Goal: Check status: Check status

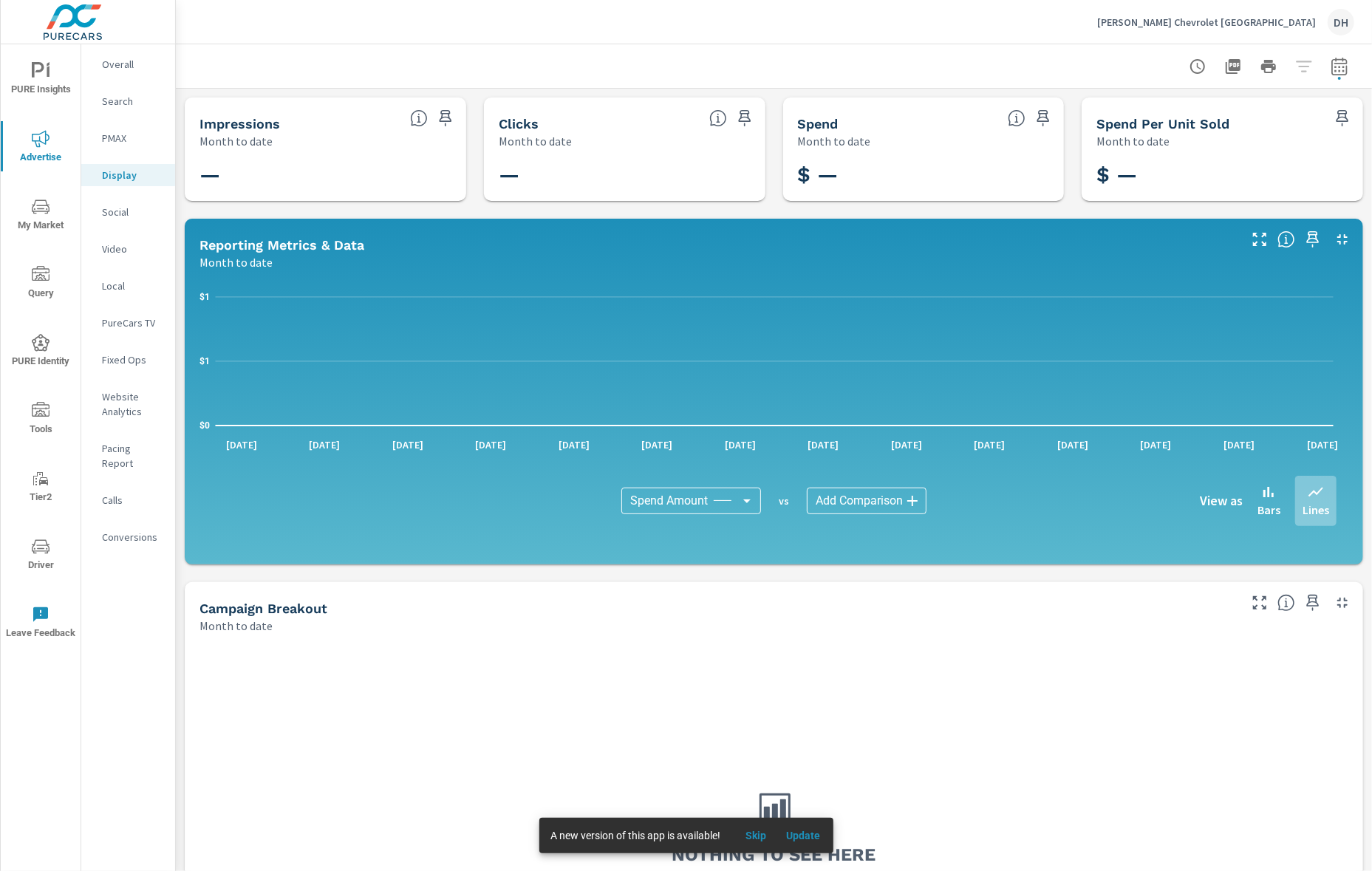
scroll to position [154, 0]
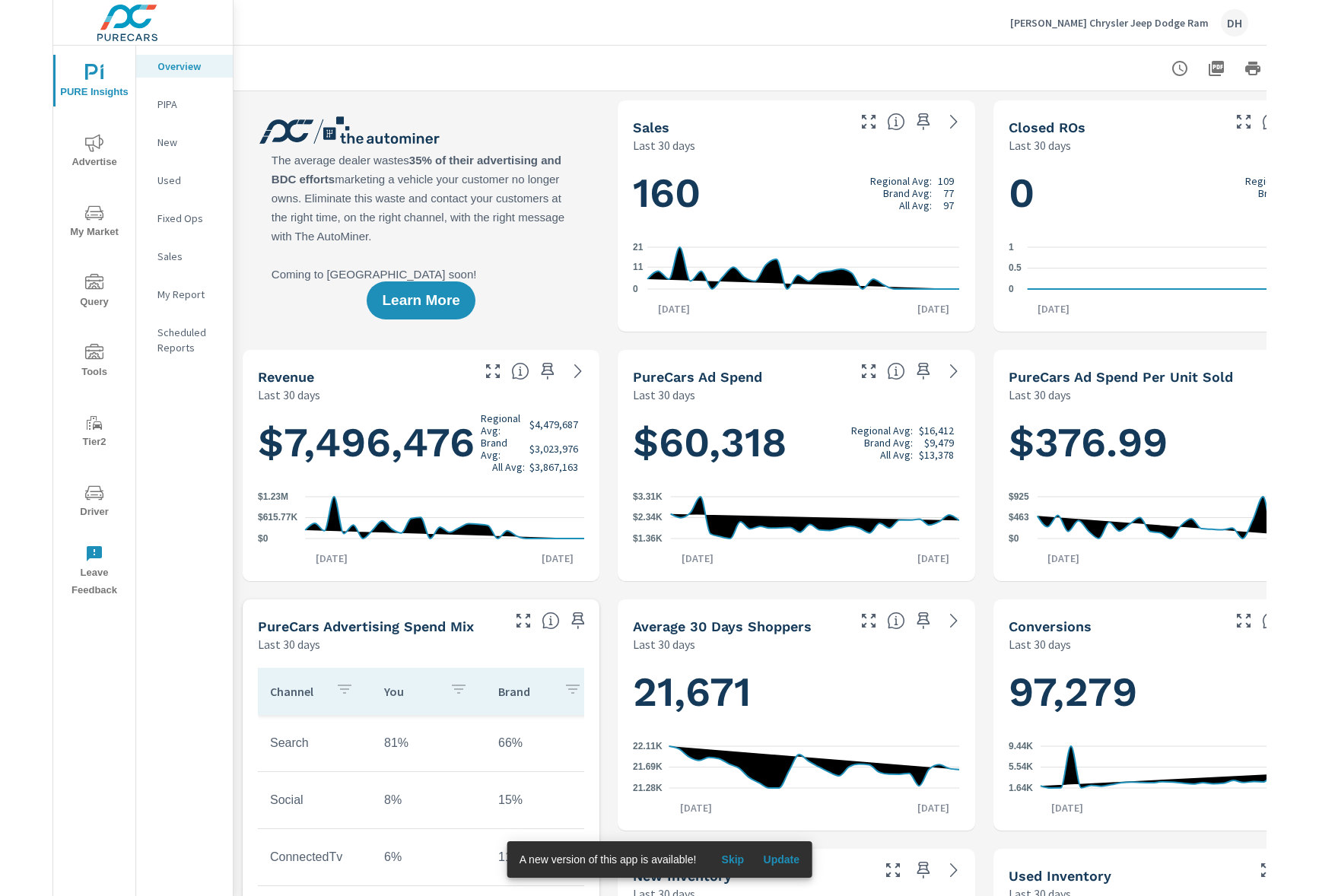
scroll to position [1, 0]
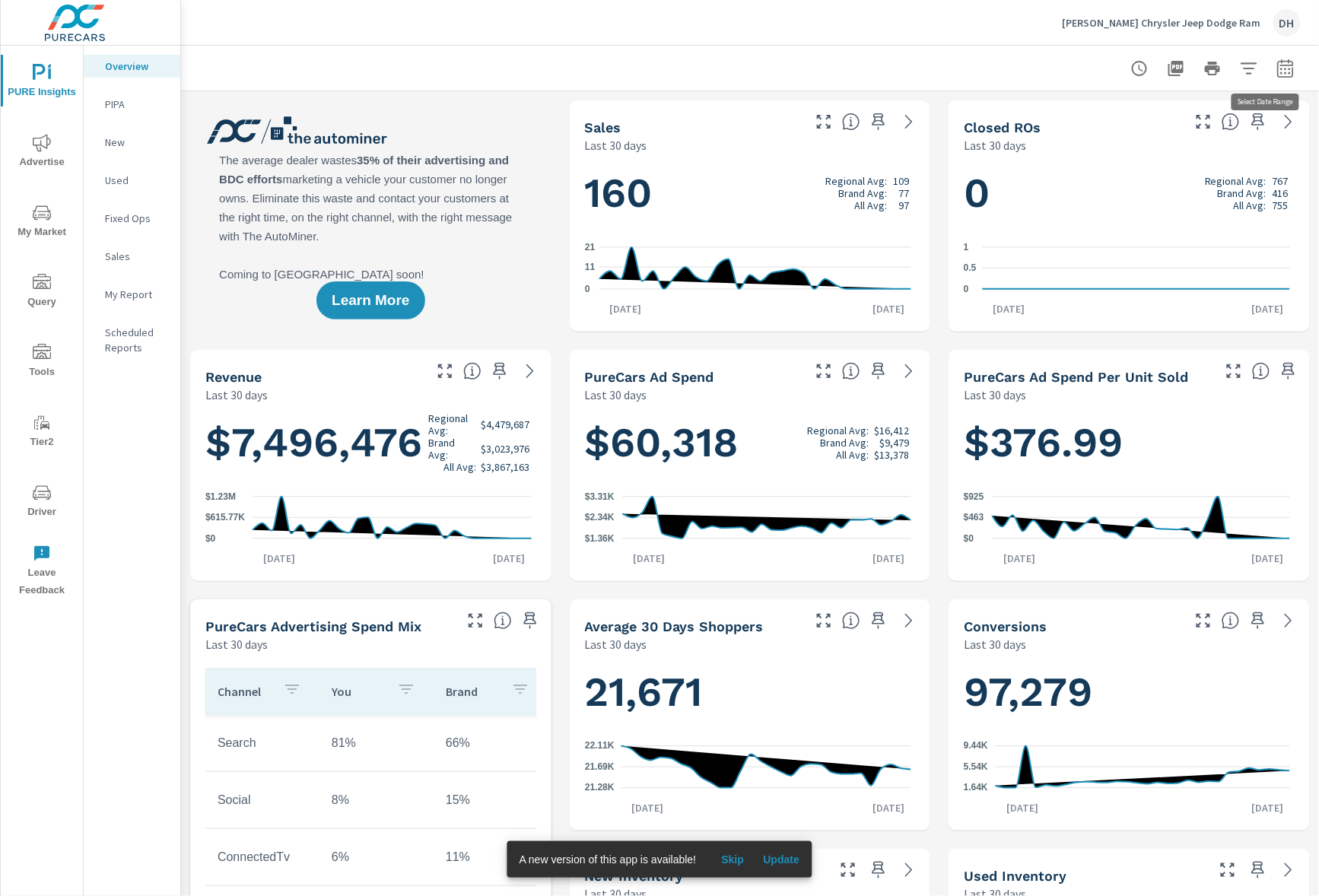
click at [1213, 71] on icon "button" at bounding box center [1286, 68] width 18 height 18
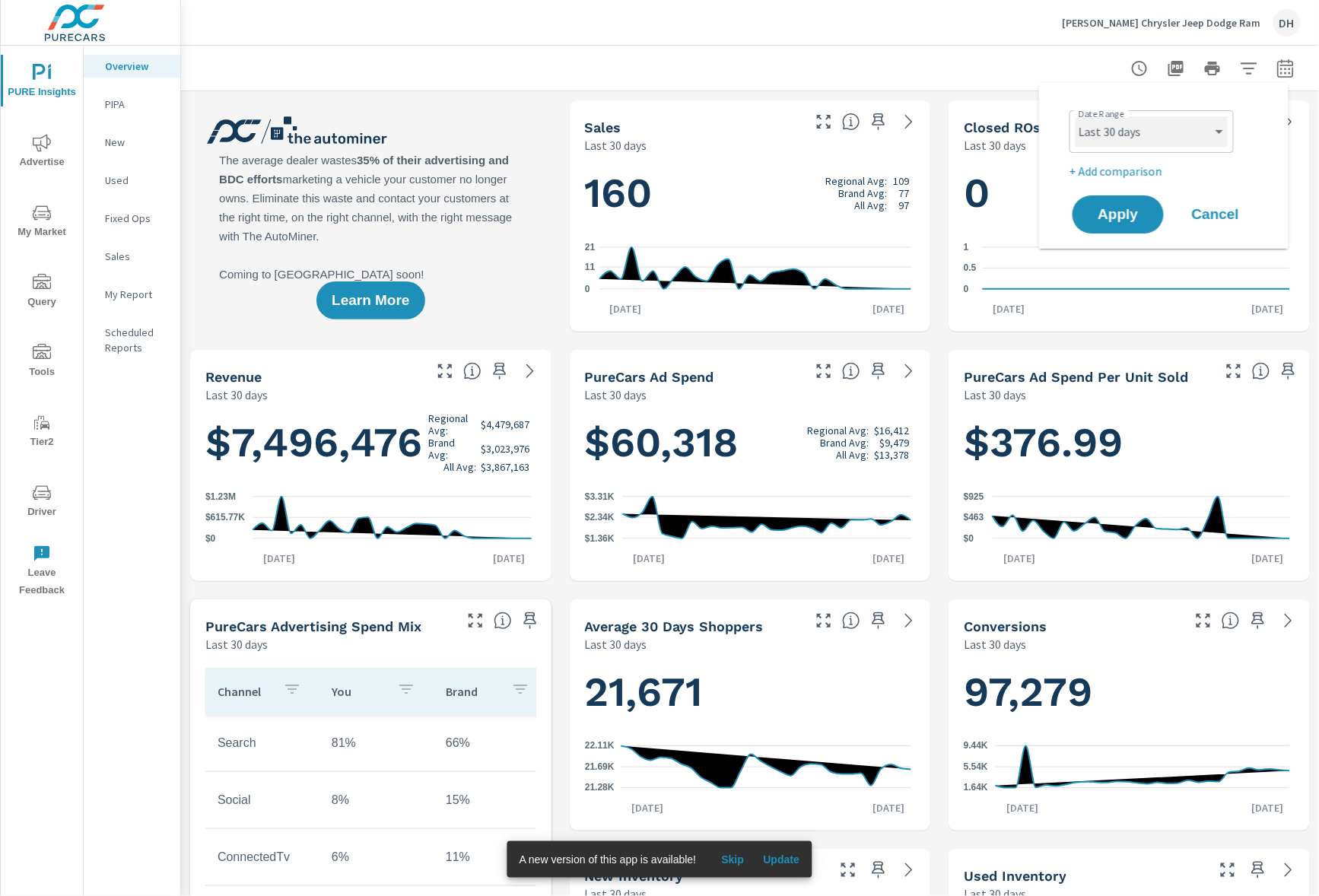
click at [1176, 131] on select "Custom [DATE] Last week Last 7 days Last 14 days Last 30 days Last 45 days Last…" at bounding box center [1151, 132] width 152 height 31
click at [1075, 116] on select "Custom [DATE] Last week Last 7 days Last 14 days Last 30 days Last 45 days Last…" at bounding box center [1151, 132] width 152 height 31
select select "Last month"
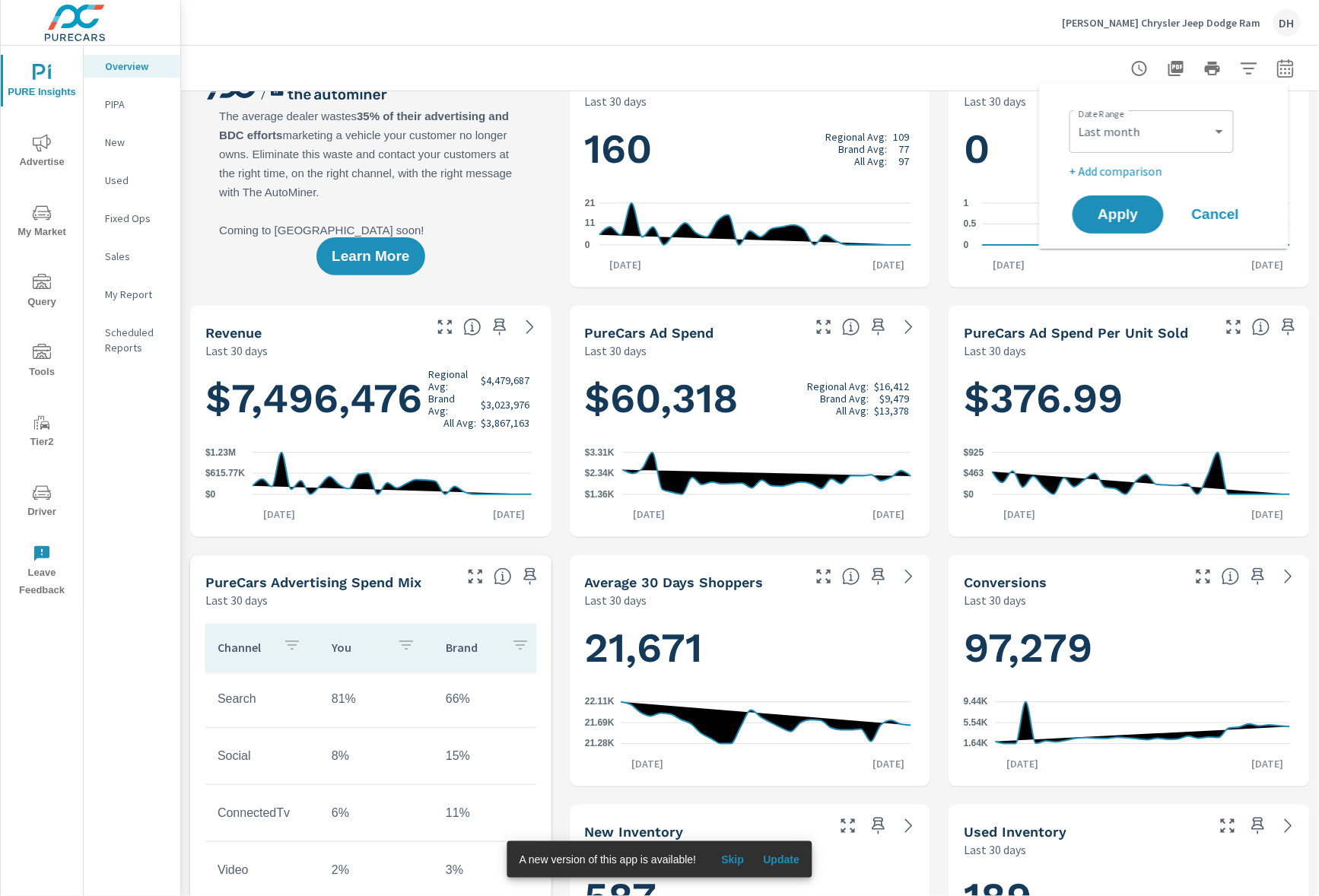
scroll to position [52, 0]
